Goal: Task Accomplishment & Management: Use online tool/utility

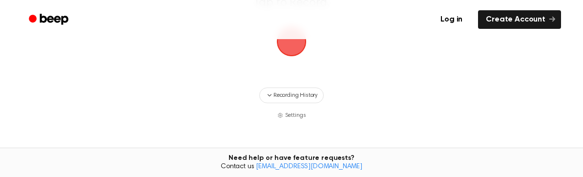
scroll to position [49, 0]
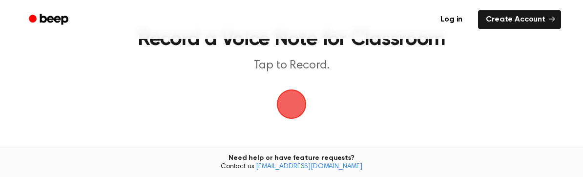
click at [291, 104] on span "button" at bounding box center [291, 103] width 27 height 27
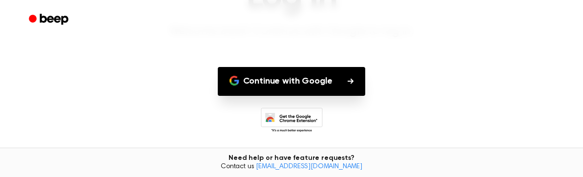
scroll to position [116, 0]
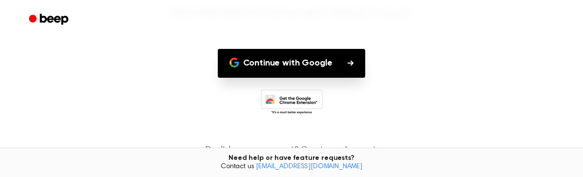
click at [301, 61] on button "Continue with Google" at bounding box center [292, 63] width 148 height 29
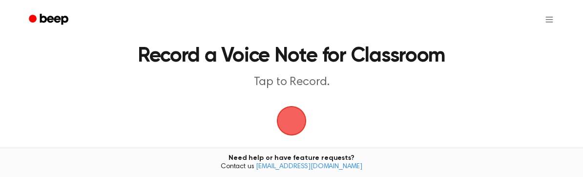
scroll to position [98, 0]
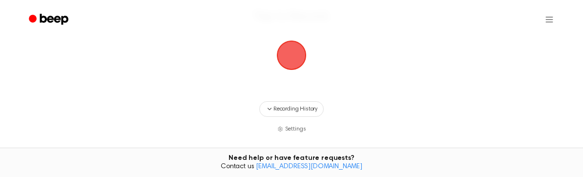
click at [293, 48] on span "button" at bounding box center [291, 55] width 27 height 27
click at [291, 51] on span "button" at bounding box center [291, 55] width 27 height 27
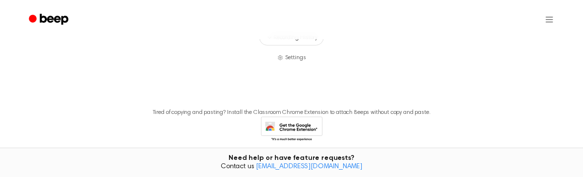
scroll to position [111, 0]
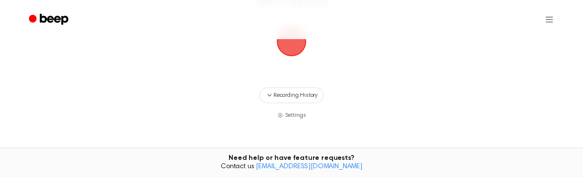
click at [295, 47] on span "button" at bounding box center [292, 42] width 30 height 30
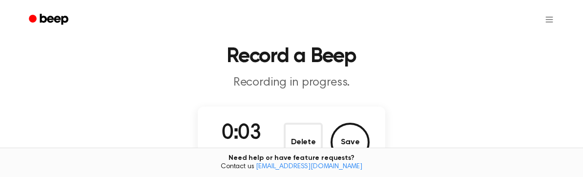
scroll to position [49, 0]
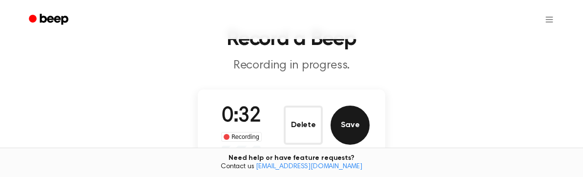
click at [351, 121] on button "Save" at bounding box center [350, 124] width 39 height 39
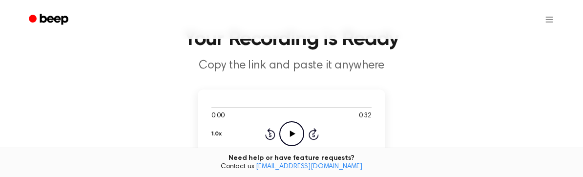
click at [290, 137] on icon "Play Audio" at bounding box center [291, 133] width 25 height 25
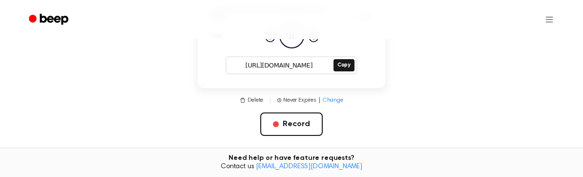
scroll to position [98, 0]
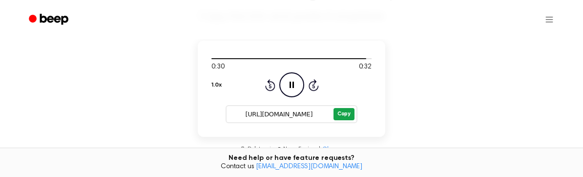
click at [347, 115] on button "Copy" at bounding box center [343, 114] width 21 height 12
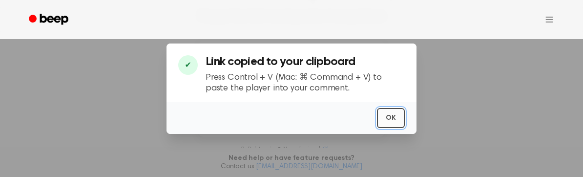
click at [394, 118] on button "OK" at bounding box center [391, 118] width 28 height 20
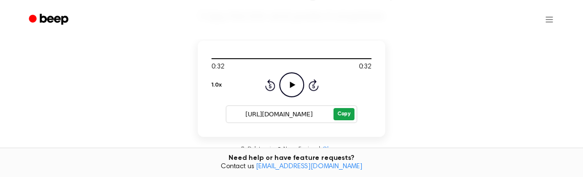
click at [346, 114] on button "Copy" at bounding box center [343, 114] width 21 height 12
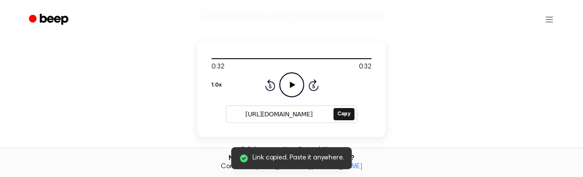
click at [304, 163] on span "Link copied. Paste it anywhere." at bounding box center [297, 158] width 91 height 10
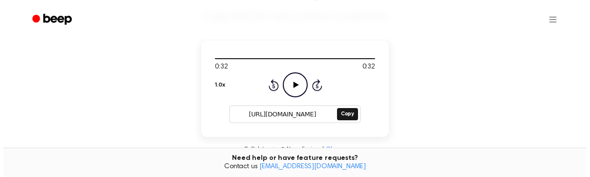
scroll to position [0, 0]
